Goal: Transaction & Acquisition: Purchase product/service

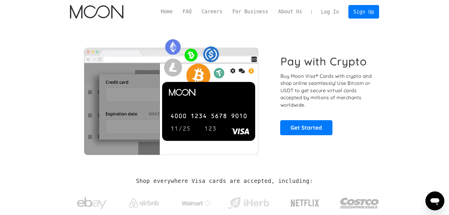
click at [330, 12] on link "Log In" at bounding box center [330, 11] width 28 height 13
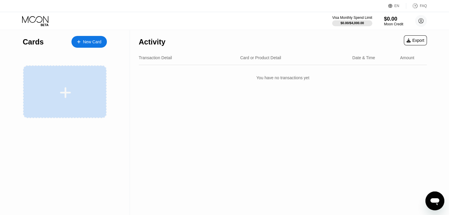
click at [77, 102] on div at bounding box center [64, 91] width 83 height 53
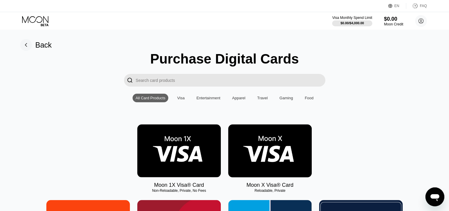
click at [169, 157] on img at bounding box center [178, 150] width 83 height 53
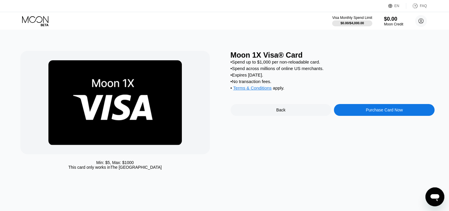
drag, startPoint x: 381, startPoint y: 112, endPoint x: 383, endPoint y: 115, distance: 4.5
click at [383, 115] on div "Purchase Card Now" at bounding box center [384, 110] width 101 height 12
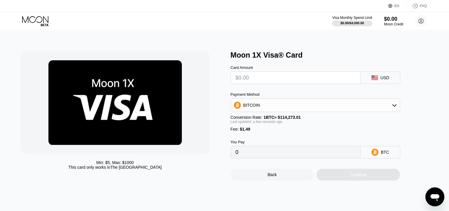
click at [271, 84] on div at bounding box center [295, 77] width 130 height 12
click at [301, 104] on div "BITCOIN" at bounding box center [315, 105] width 169 height 12
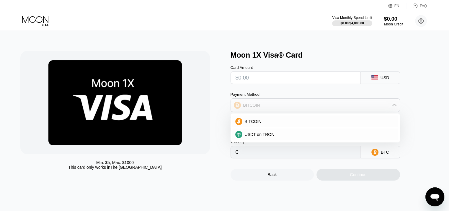
click at [279, 111] on div "BITCOIN" at bounding box center [315, 105] width 169 height 12
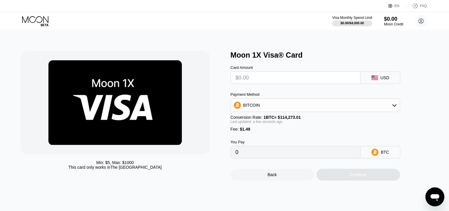
click at [294, 88] on div "Card Amount USD Payment Method BITCOIN Conversion Rate: 1 BTC ≈ $114,273.01 Las…" at bounding box center [324, 108] width 189 height 99
